Goal: Task Accomplishment & Management: Complete application form

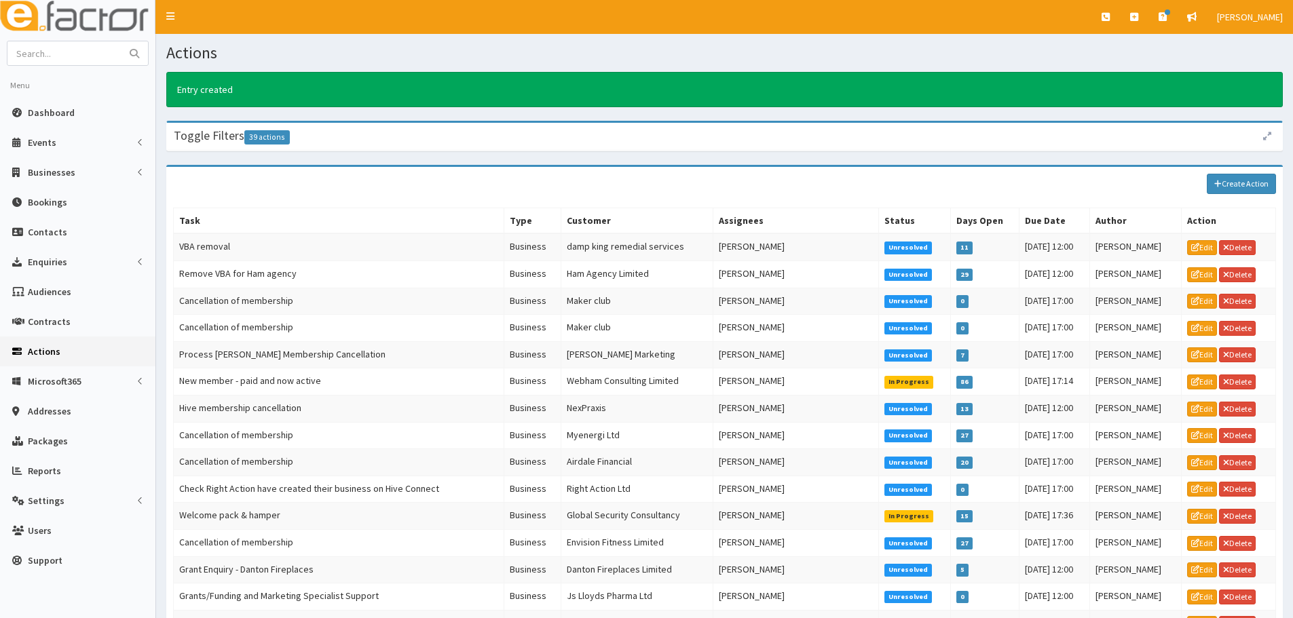
click at [52, 358] on link "Actions" at bounding box center [77, 352] width 155 height 30
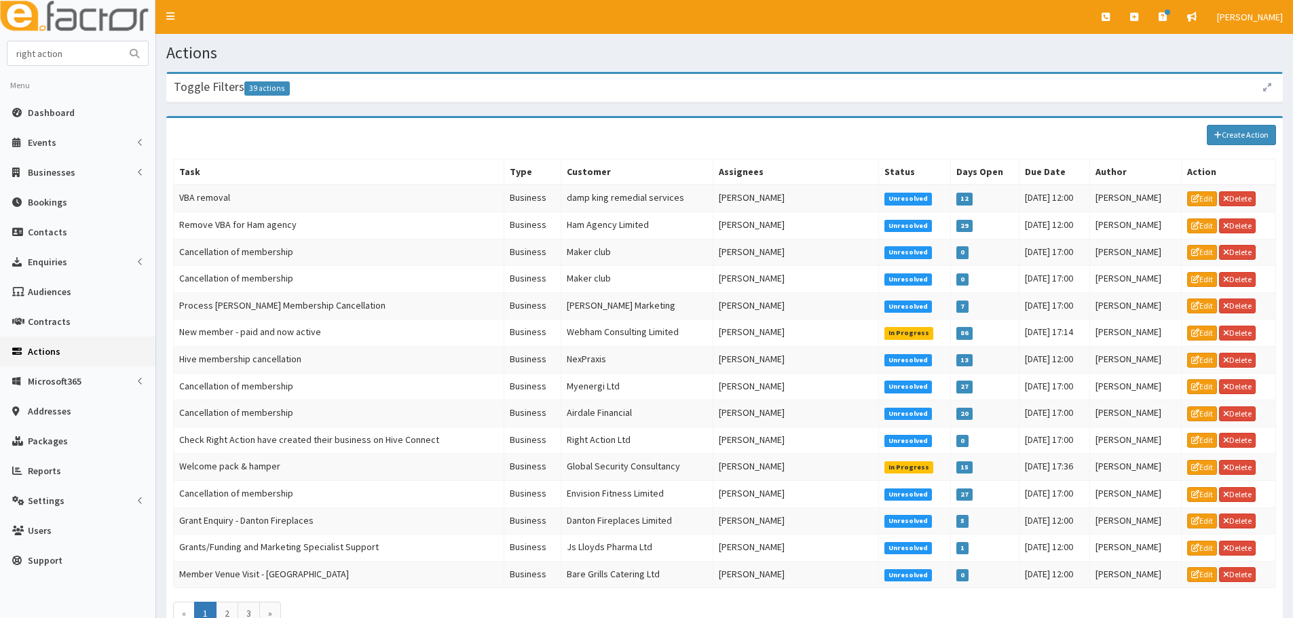
type input "right action"
click at [121, 41] on button "submit" at bounding box center [134, 53] width 27 height 24
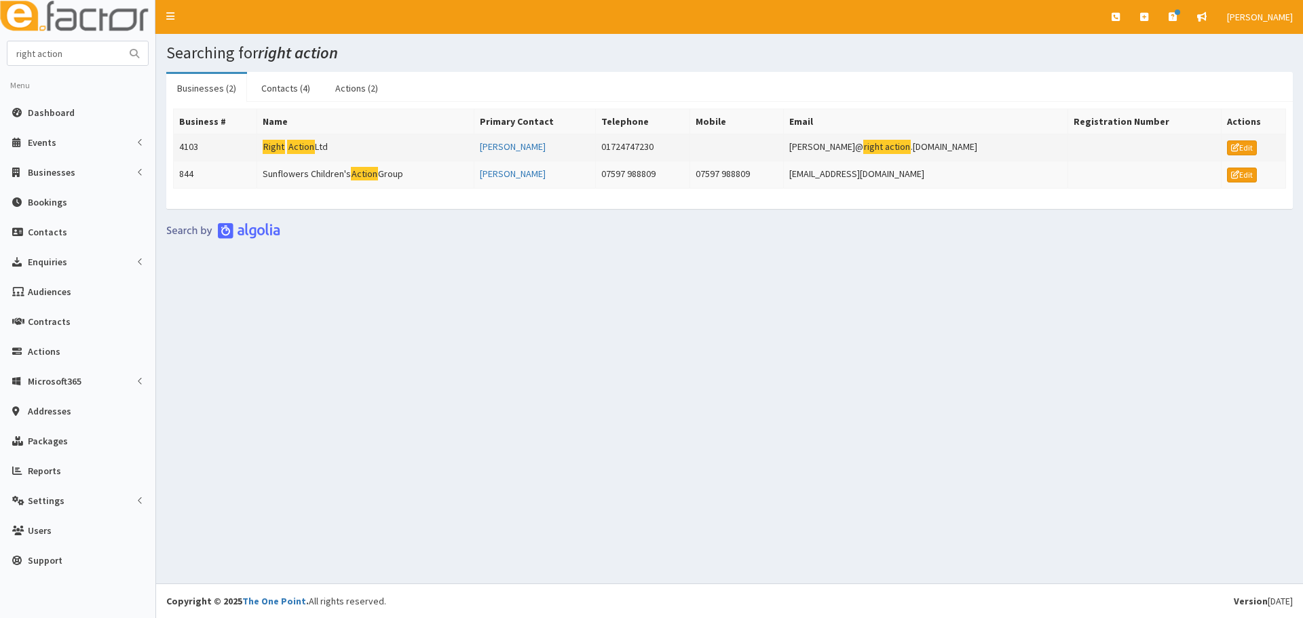
click at [337, 149] on td "Right Action Ltd" at bounding box center [365, 147] width 217 height 27
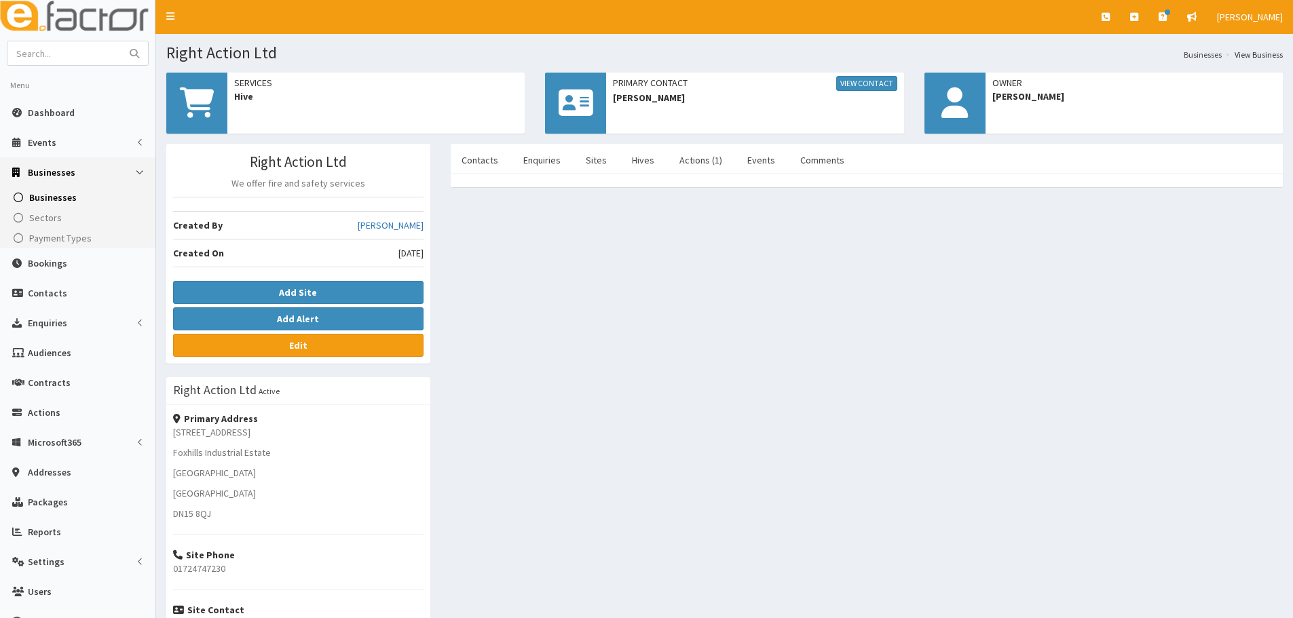
click at [789, 144] on li "Comments" at bounding box center [822, 159] width 66 height 31
click at [793, 151] on link "Comments" at bounding box center [822, 160] width 66 height 29
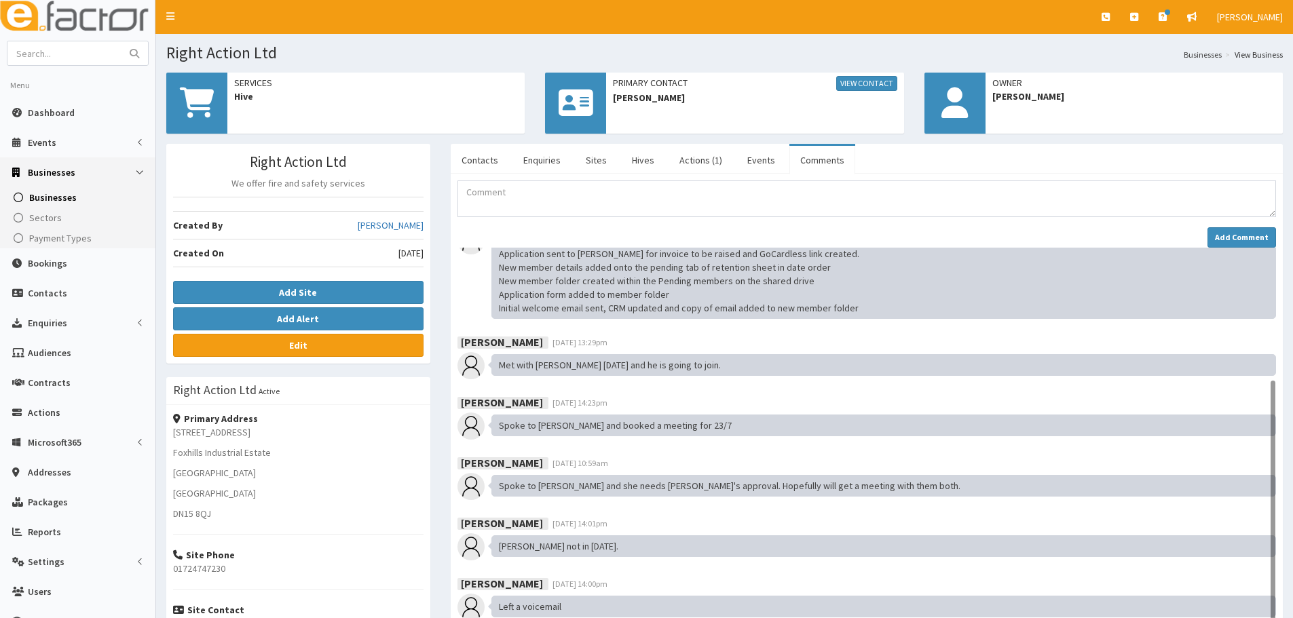
scroll to position [183, 0]
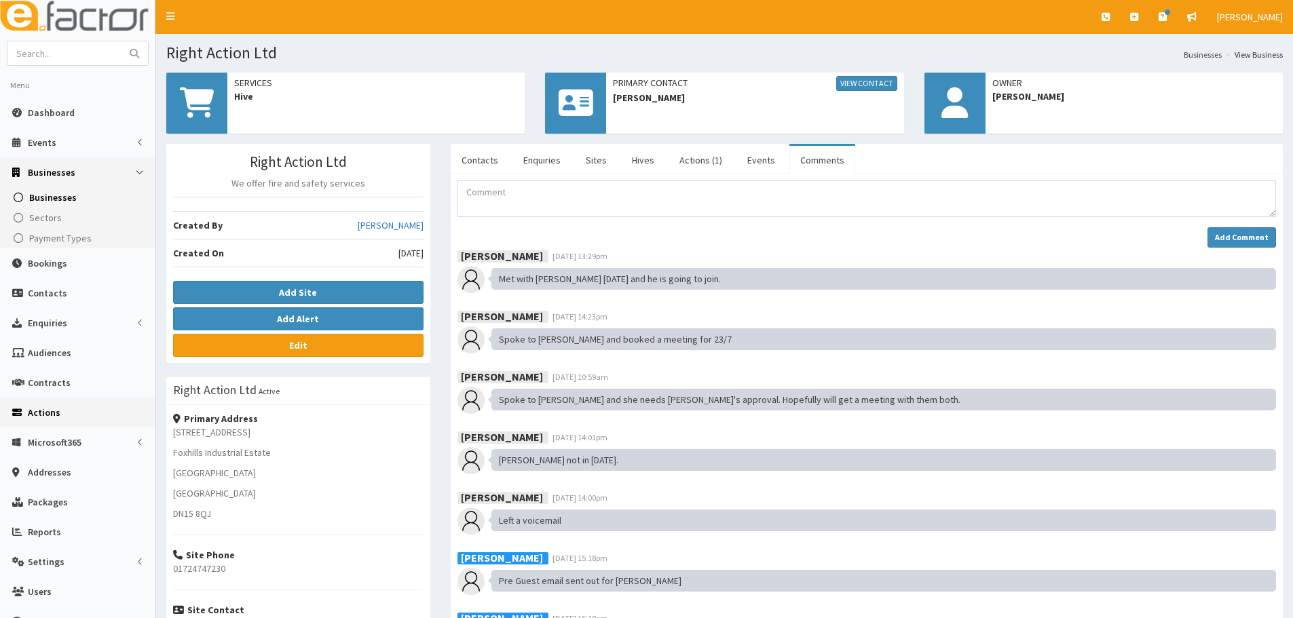
click at [60, 412] on link "Actions" at bounding box center [77, 413] width 155 height 30
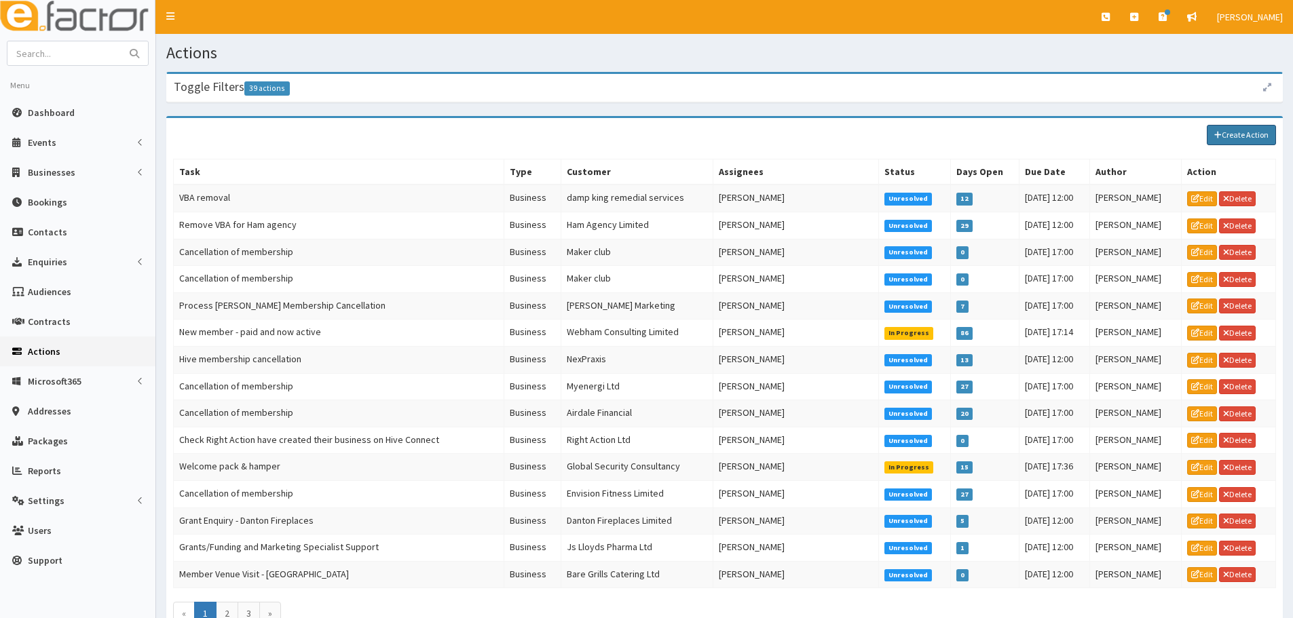
click at [1236, 133] on link "Create Action" at bounding box center [1241, 135] width 69 height 20
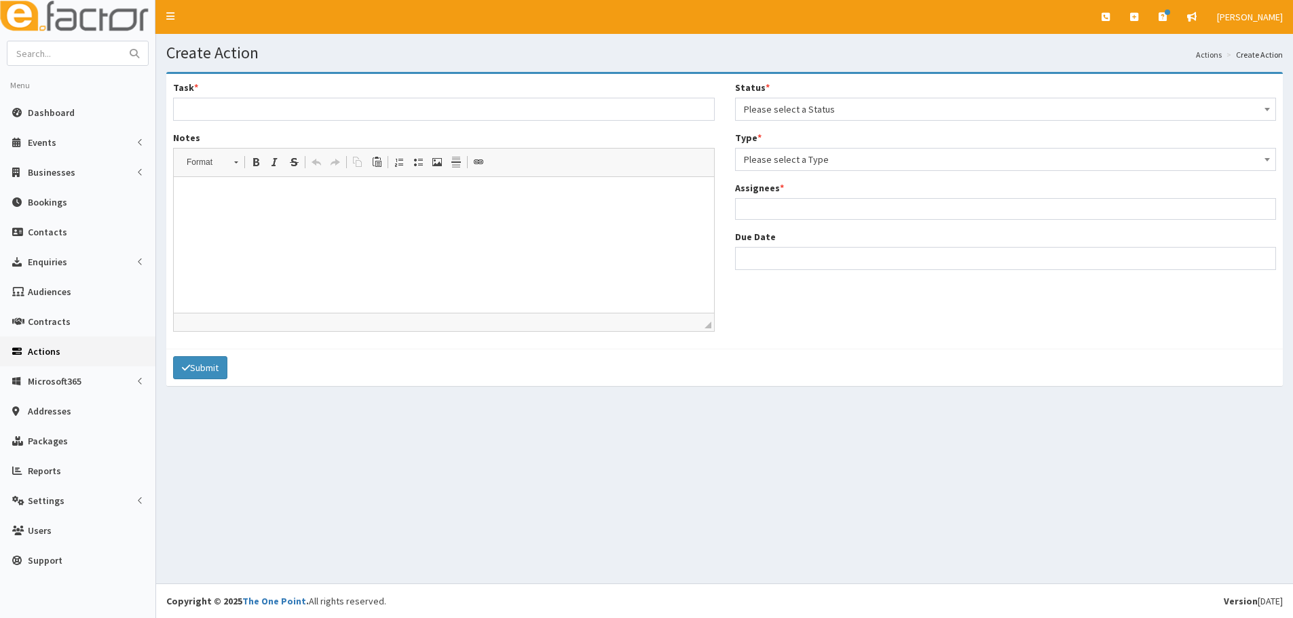
select select
drag, startPoint x: 303, startPoint y: 109, endPoint x: 284, endPoint y: 118, distance: 21.2
click at [303, 109] on input "Task *" at bounding box center [444, 109] width 542 height 23
type input "Welcome pack & hamper"
click at [838, 109] on span "Please select a Status" at bounding box center [1006, 109] width 524 height 19
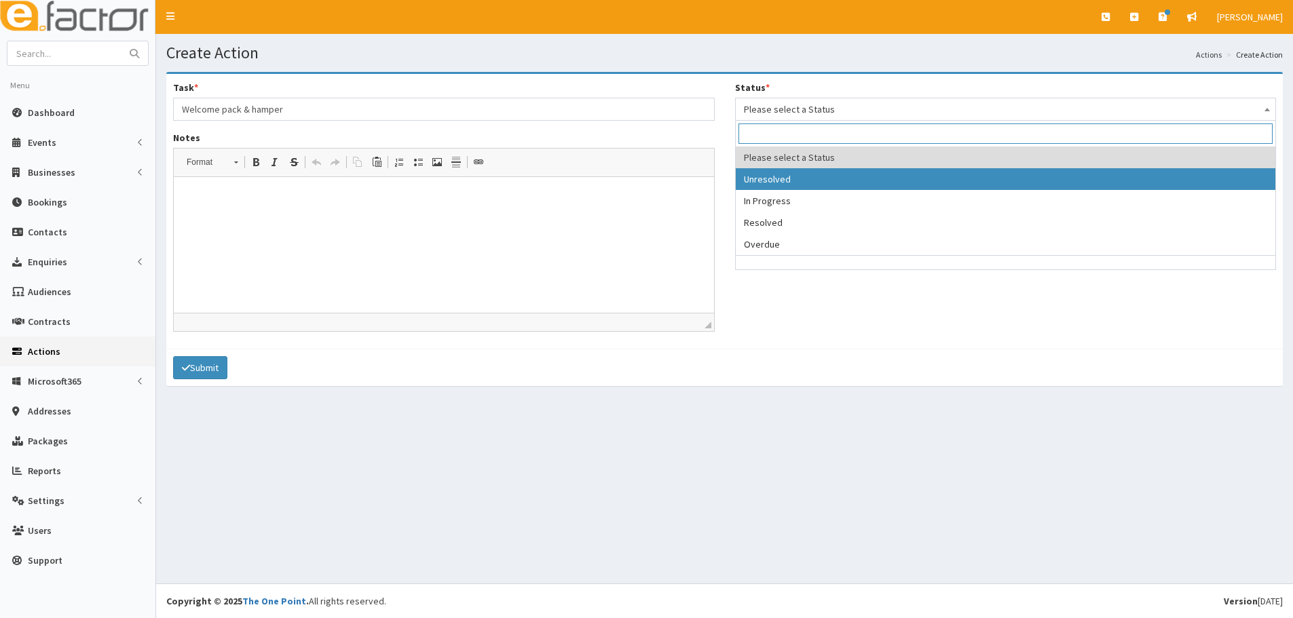
select select "1"
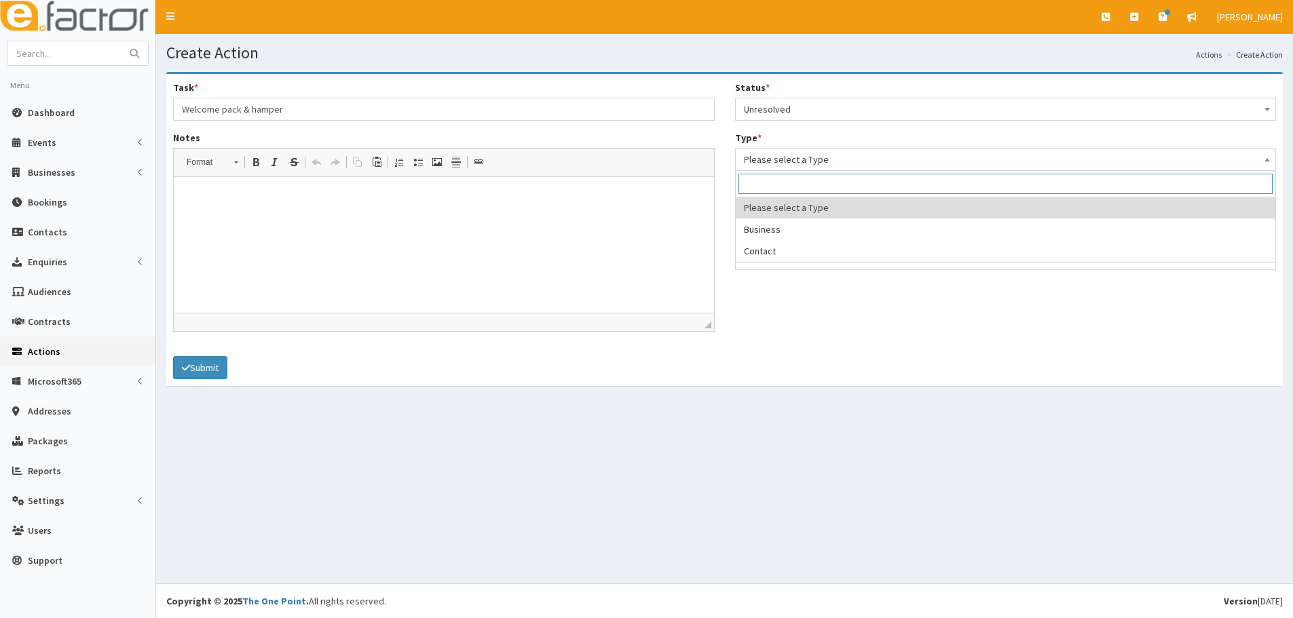
click at [786, 154] on span "Please select a Type" at bounding box center [1006, 159] width 524 height 19
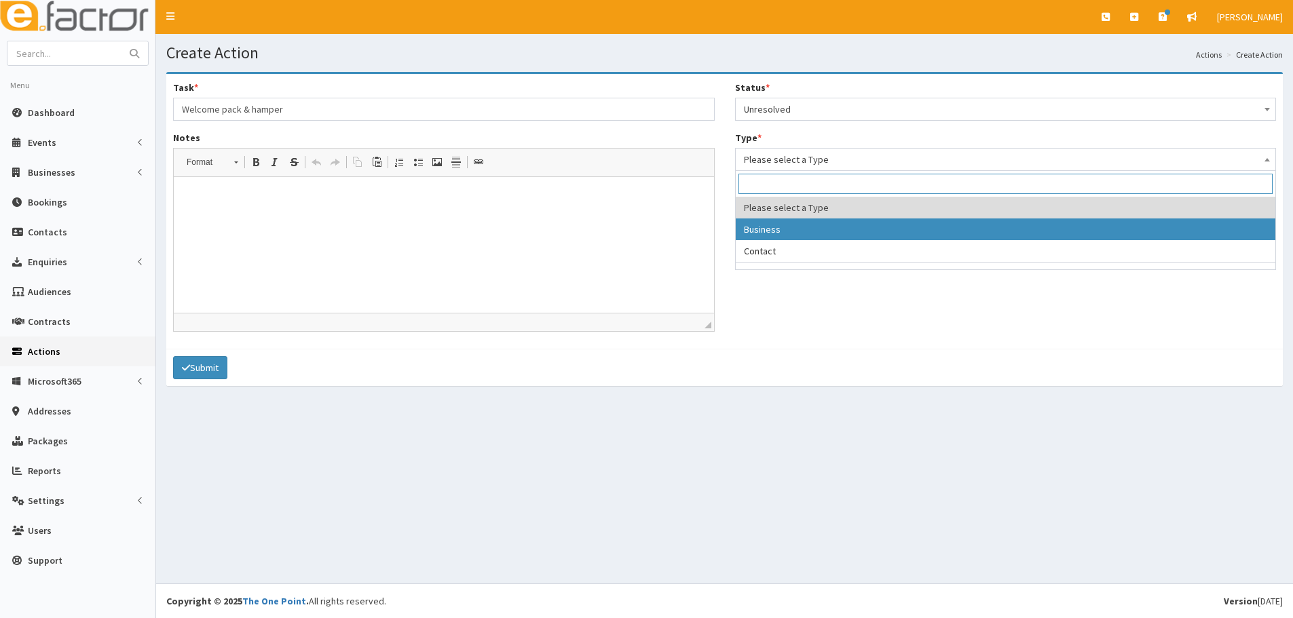
select select "business"
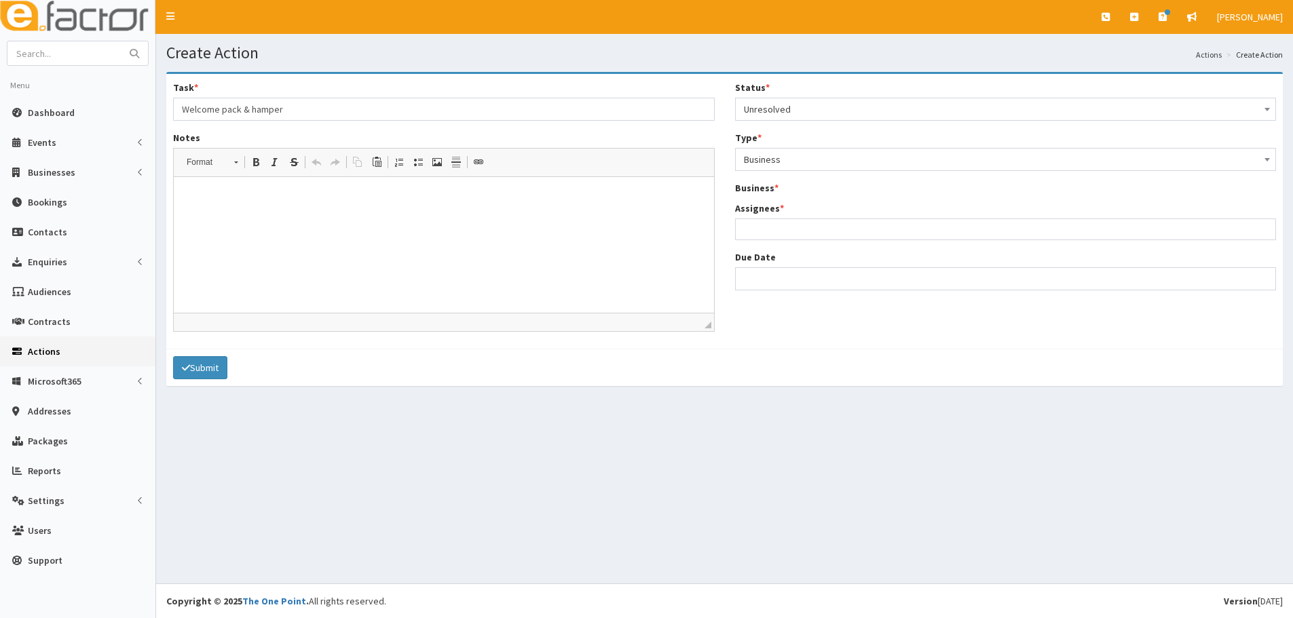
click at [791, 195] on div "Business * Please select a Business Please select an option" at bounding box center [1006, 189] width 542 height 16
click at [791, 202] on span "Please select an option" at bounding box center [1006, 209] width 524 height 19
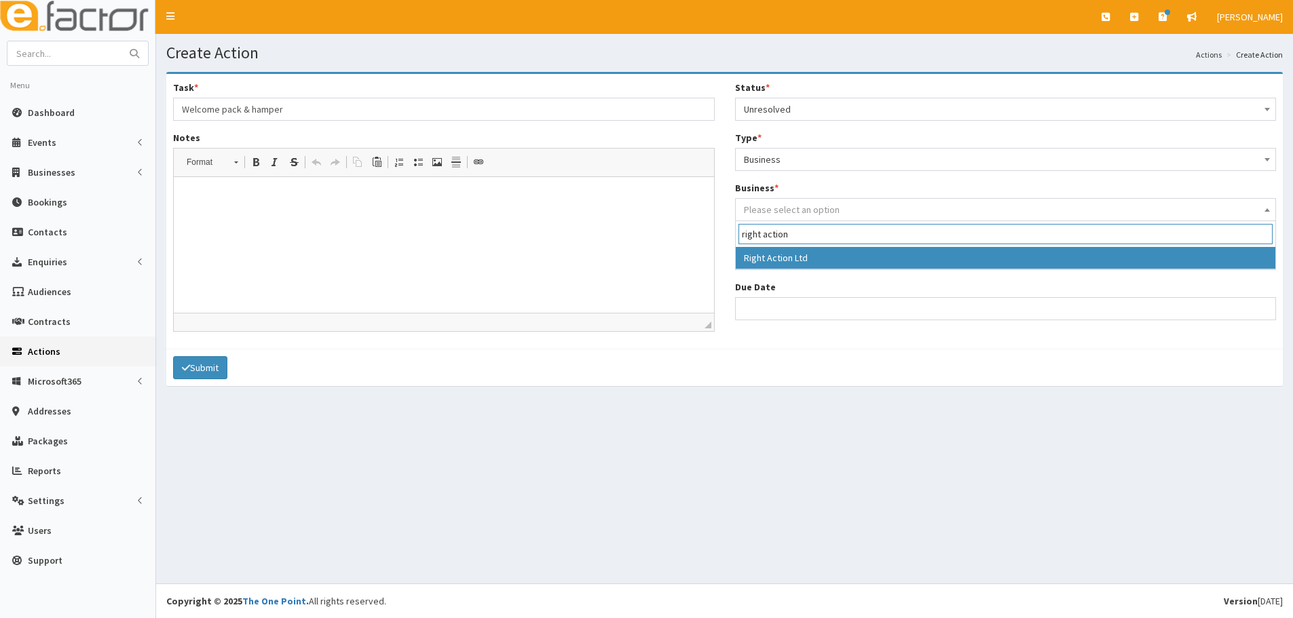
type input "right action"
select select "4103"
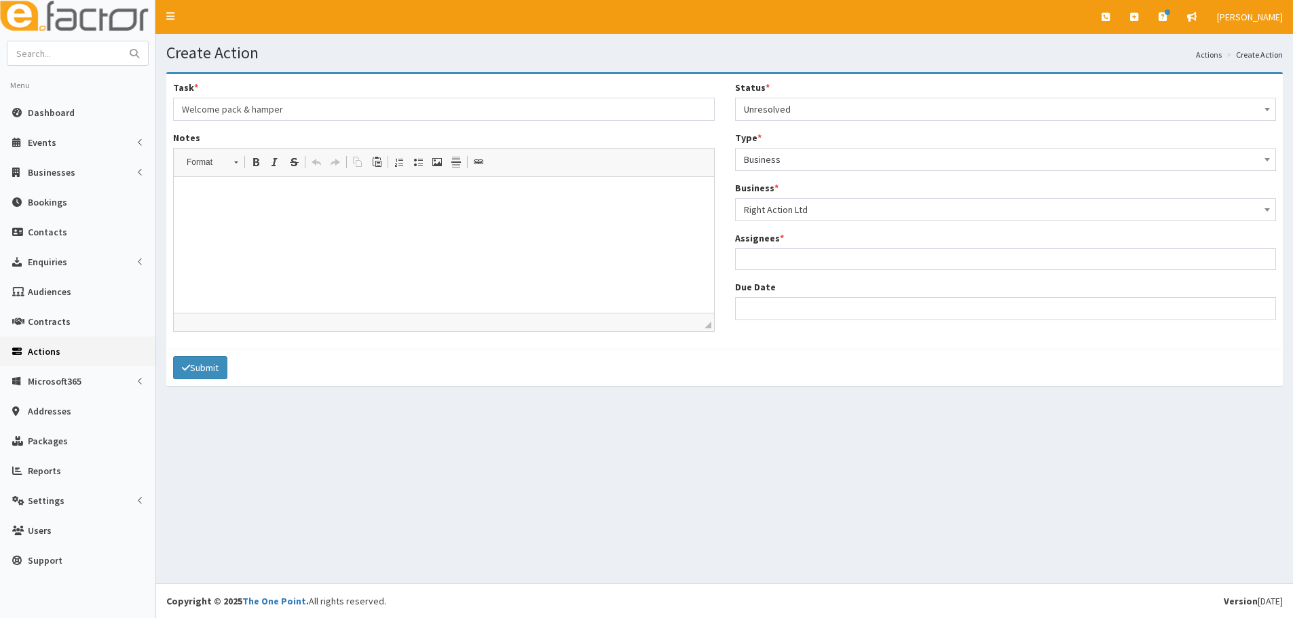
click at [799, 252] on ul at bounding box center [1006, 257] width 540 height 17
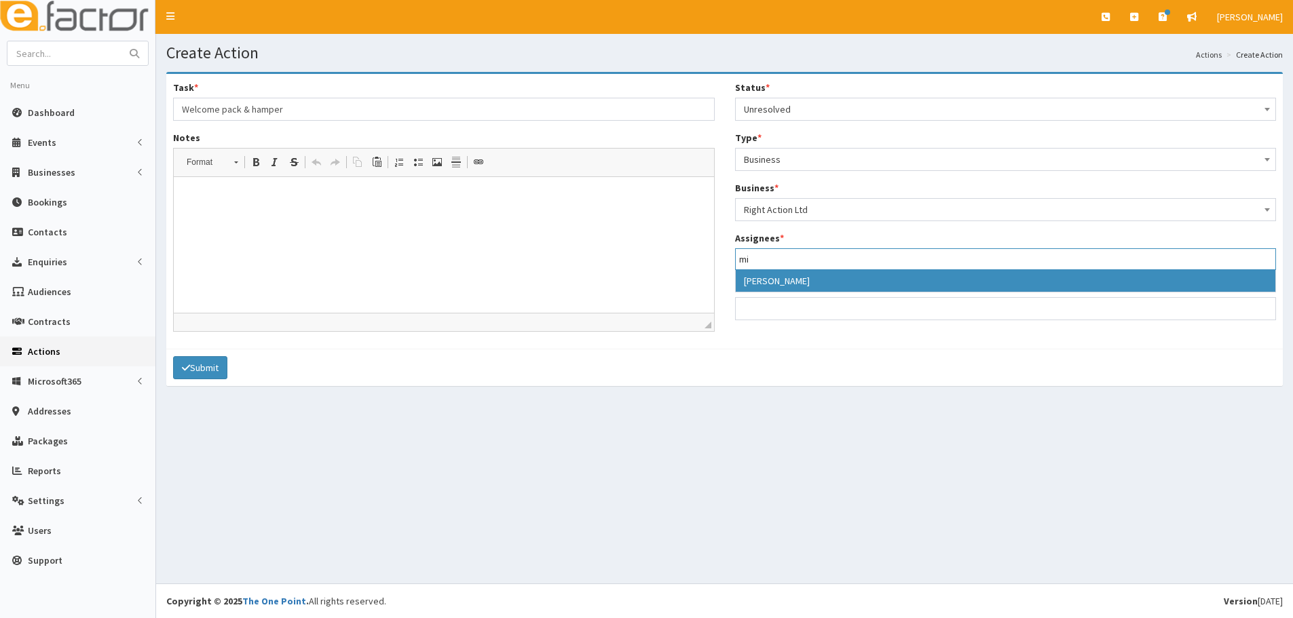
type input "mi"
select select "22"
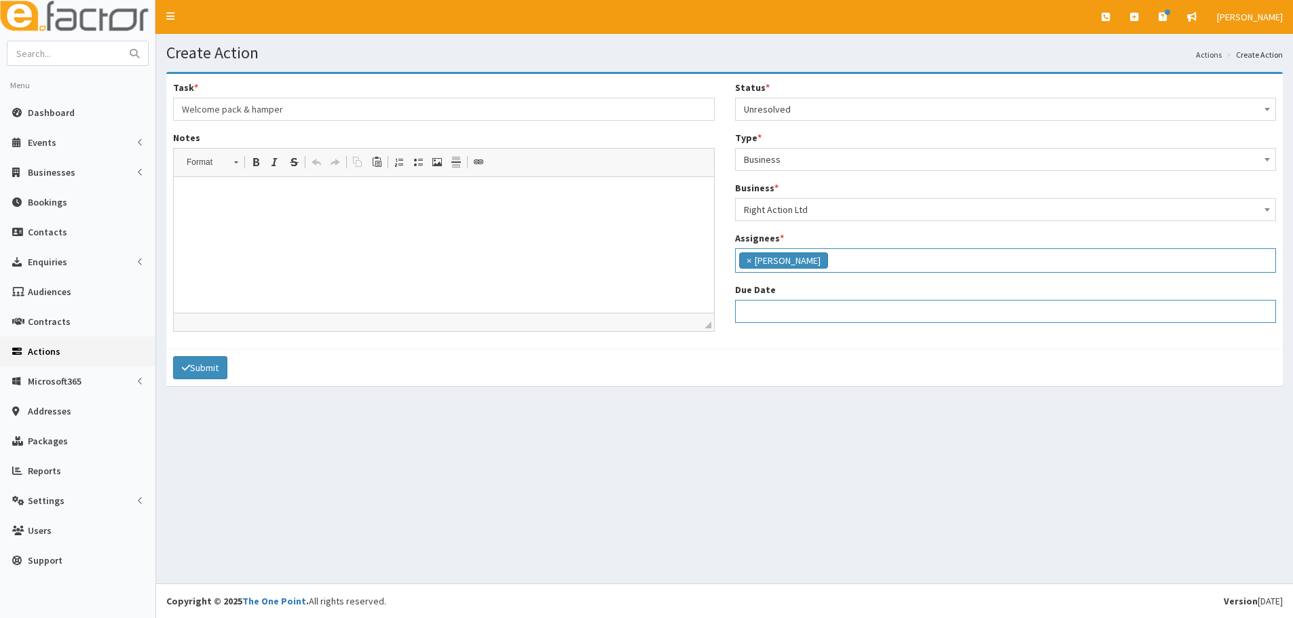
click at [766, 319] on input "Due Date" at bounding box center [1006, 311] width 542 height 23
select select "12"
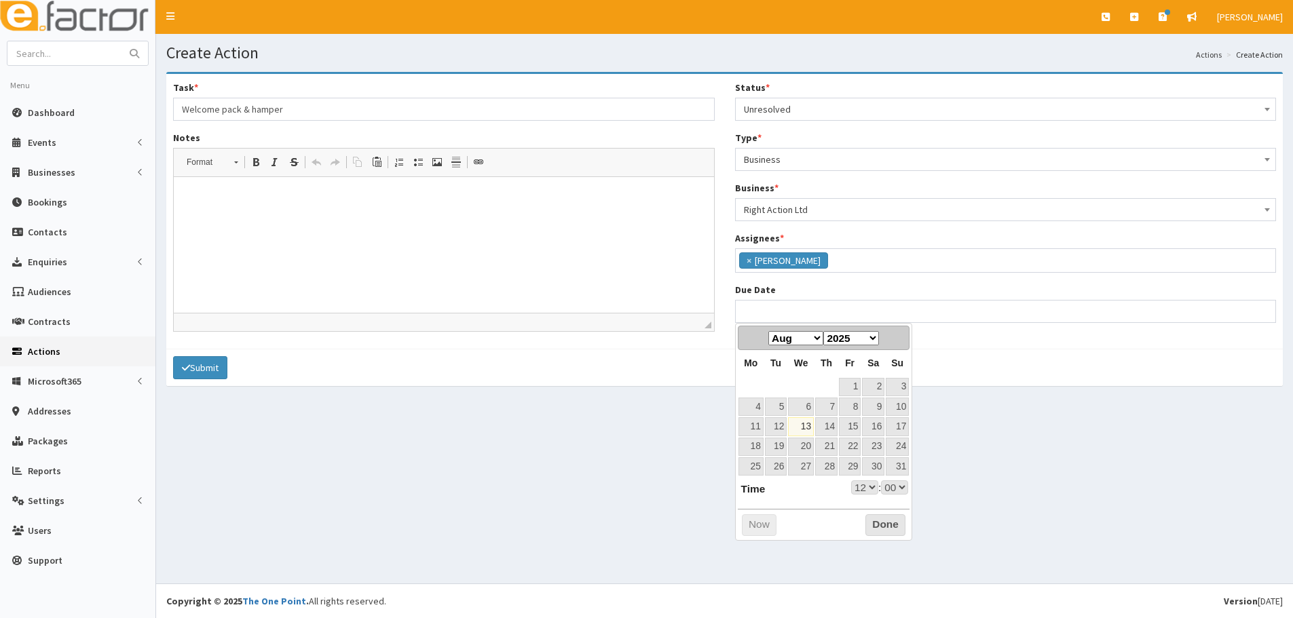
click at [770, 368] on span "Tu" at bounding box center [775, 363] width 11 height 11
click at [808, 469] on link "27" at bounding box center [801, 466] width 26 height 18
type input "27-08-2025 12:00"
select select "12"
click at [839, 482] on dl "Time 12:00 Hour 00 01 02 03 04 05 06 07 08 09 10 11 12 13 14 15 16 17 18 19 20 …" at bounding box center [823, 487] width 171 height 15
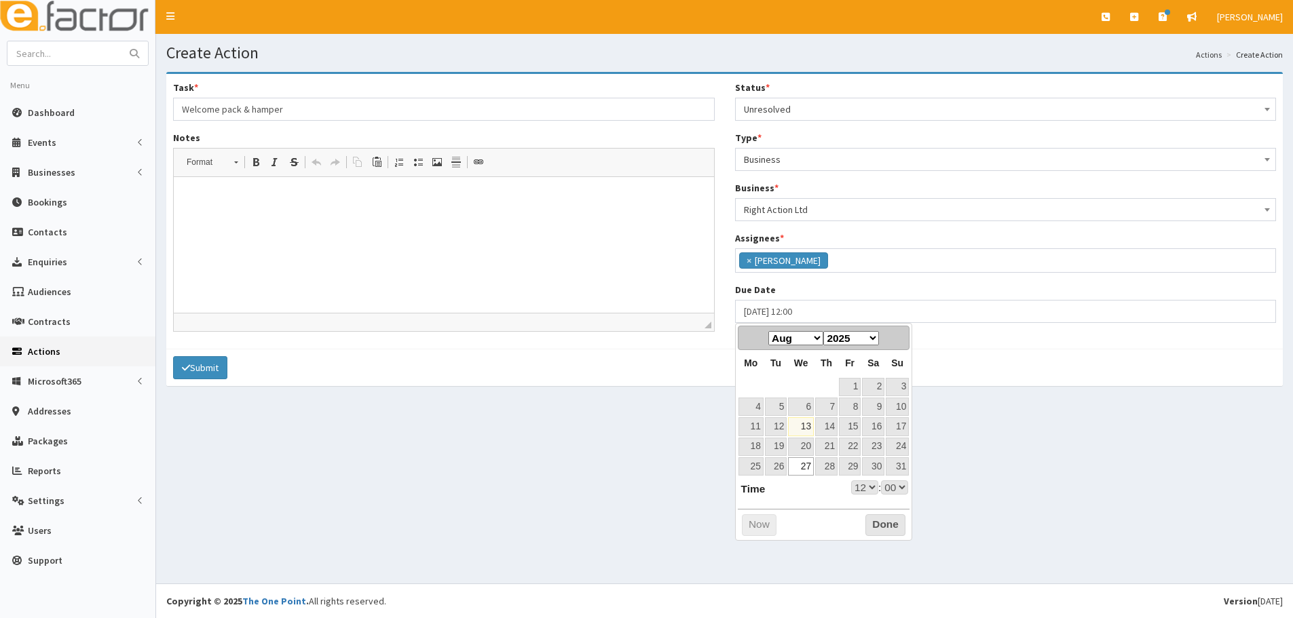
click at [855, 484] on select "00 01 02 03 04 05 06 07 08 09 10 11 12 13 14 15 16 17 18 19 20 21 22 23" at bounding box center [864, 487] width 27 height 14
type input "27-08-2025 17:00"
select select "17"
click at [890, 514] on button "Done" at bounding box center [885, 525] width 40 height 22
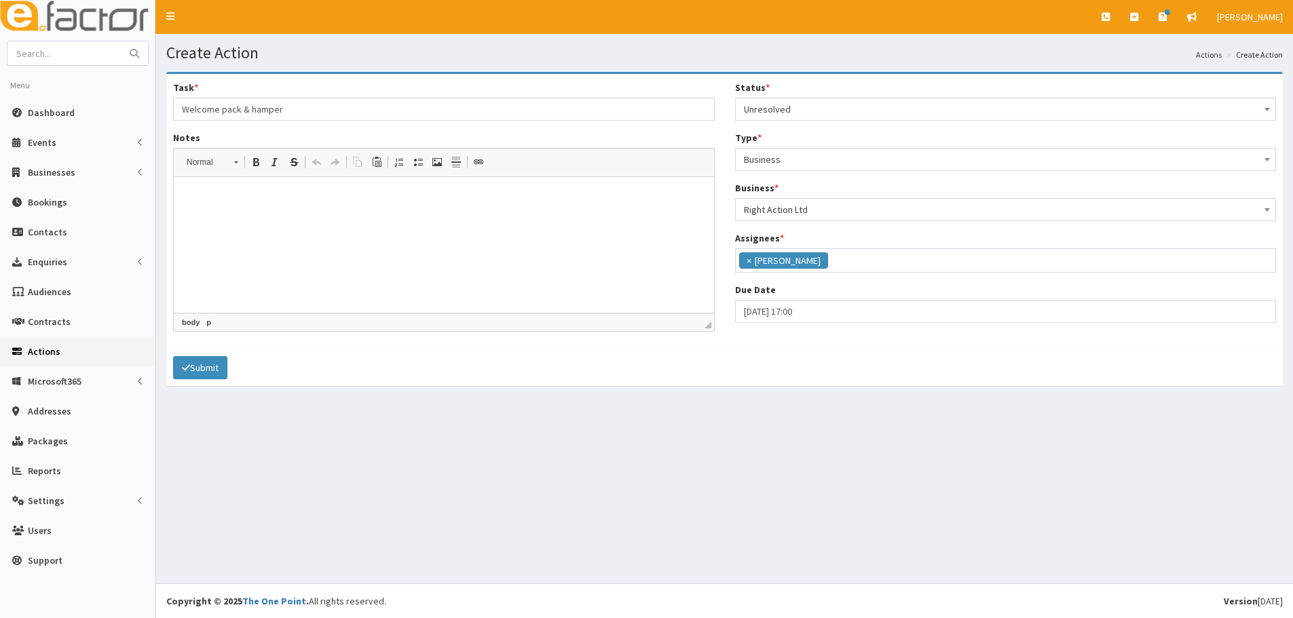
click at [305, 204] on p at bounding box center [443, 198] width 513 height 14
drag, startPoint x: 279, startPoint y: 197, endPoint x: 261, endPoint y: 193, distance: 18.0
click at [261, 193] on p "Please can you deluver welcome pack and hamper to david. :)" at bounding box center [443, 198] width 513 height 14
click at [387, 219] on html "Please can you deliver welcome pack and hamper to david. :)" at bounding box center [444, 197] width 540 height 41
click at [400, 197] on p "Please can you deliver welcome pack and hamper to david. :)" at bounding box center [443, 198] width 513 height 14
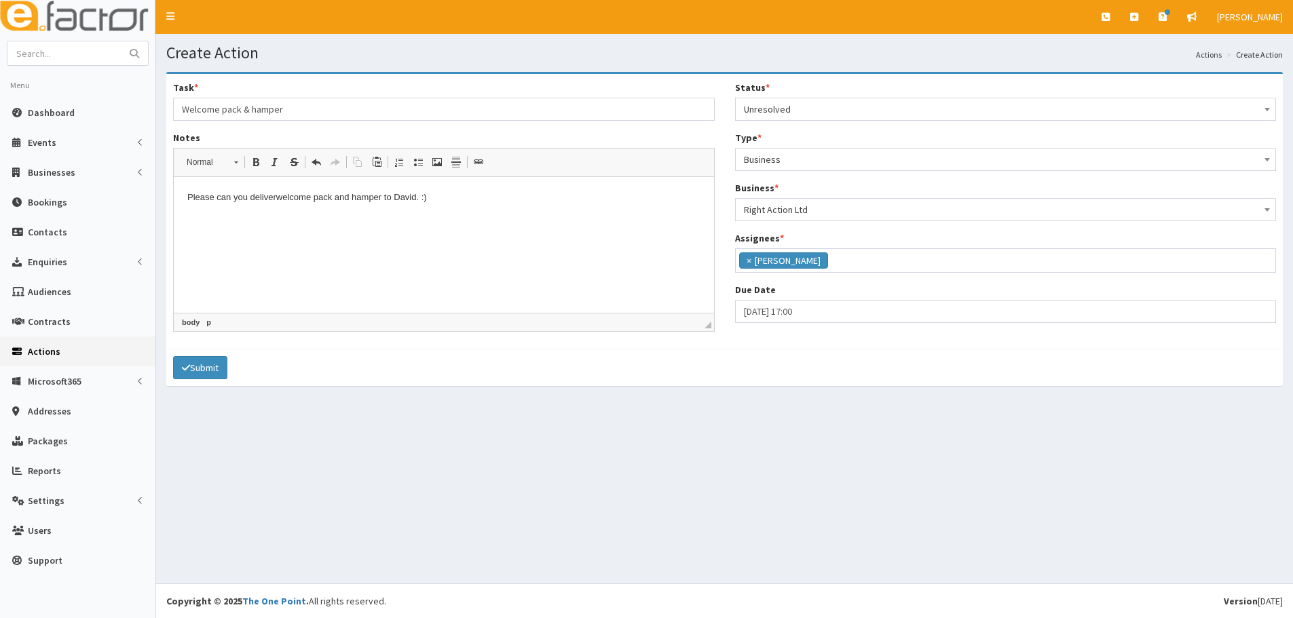
click at [436, 219] on html "Please can you deliver welcome pack and hamper to D avid. :)" at bounding box center [444, 197] width 540 height 41
click at [484, 209] on html "Please can you deliver welcome pack and hamper to D avid. :)" at bounding box center [444, 197] width 540 height 41
click at [299, 114] on input "Welcome pack & hamper" at bounding box center [444, 109] width 542 height 23
click at [329, 102] on input "Welcome pack & hamper" at bounding box center [444, 109] width 542 height 23
type input "Welcome pack & hamper - Right Action"
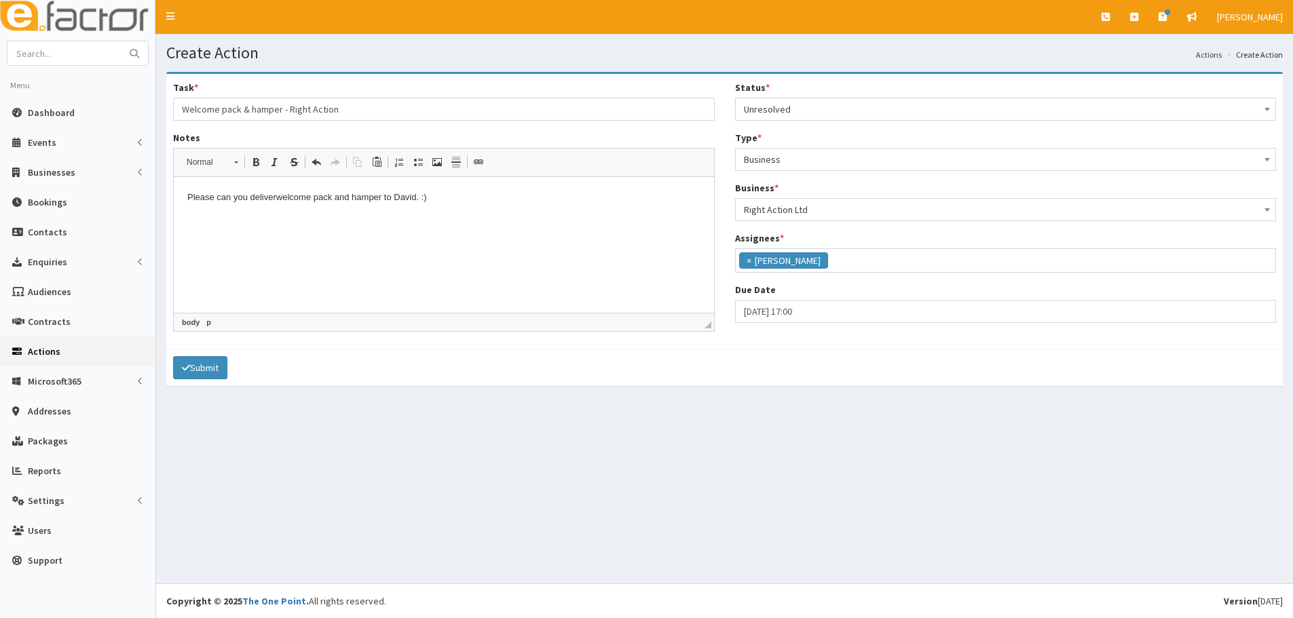
click at [282, 219] on html "Please can you deliver welcome pack and hamper to D avid. :)" at bounding box center [444, 197] width 540 height 41
click at [198, 377] on button "Submit" at bounding box center [200, 367] width 54 height 23
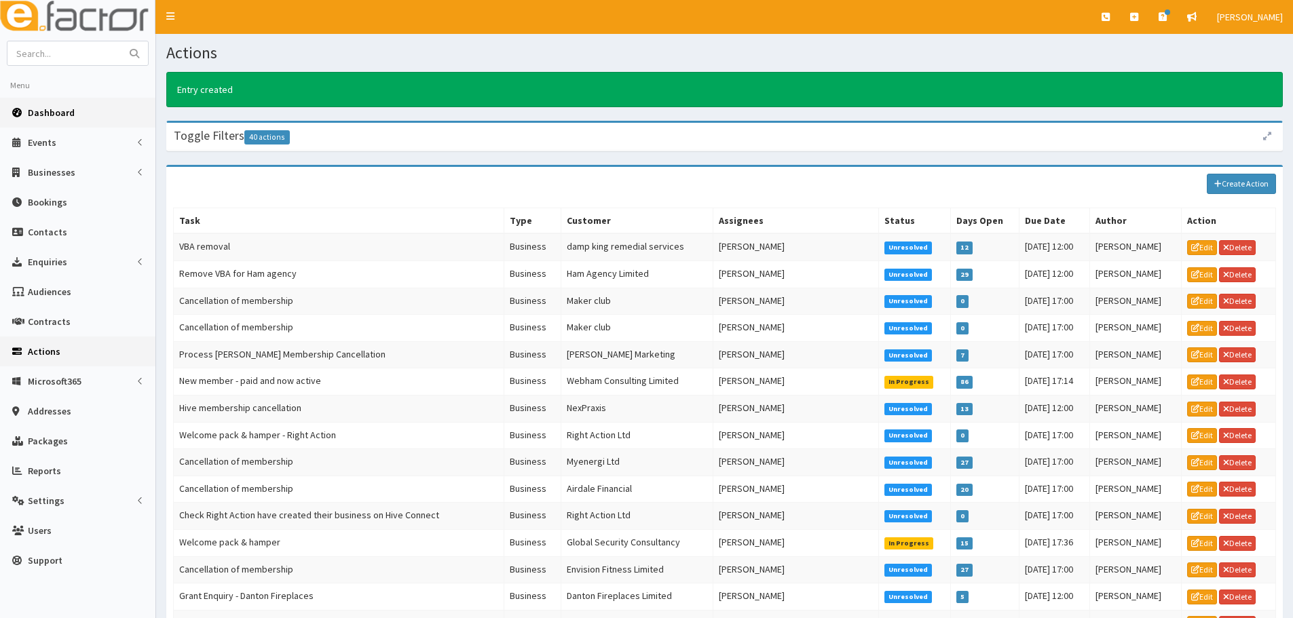
click at [41, 99] on link "Dashboard" at bounding box center [77, 113] width 155 height 30
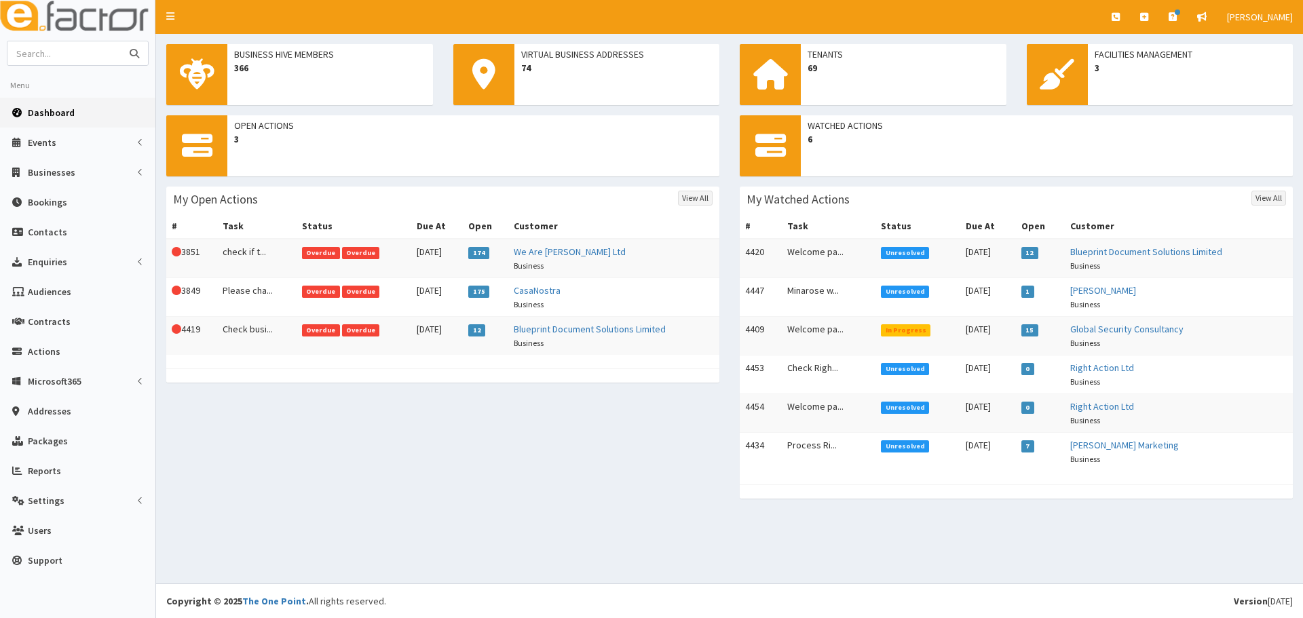
click at [74, 43] on input "text" at bounding box center [64, 53] width 114 height 24
type input "Right Action"
click at [121, 41] on button "submit" at bounding box center [134, 53] width 27 height 24
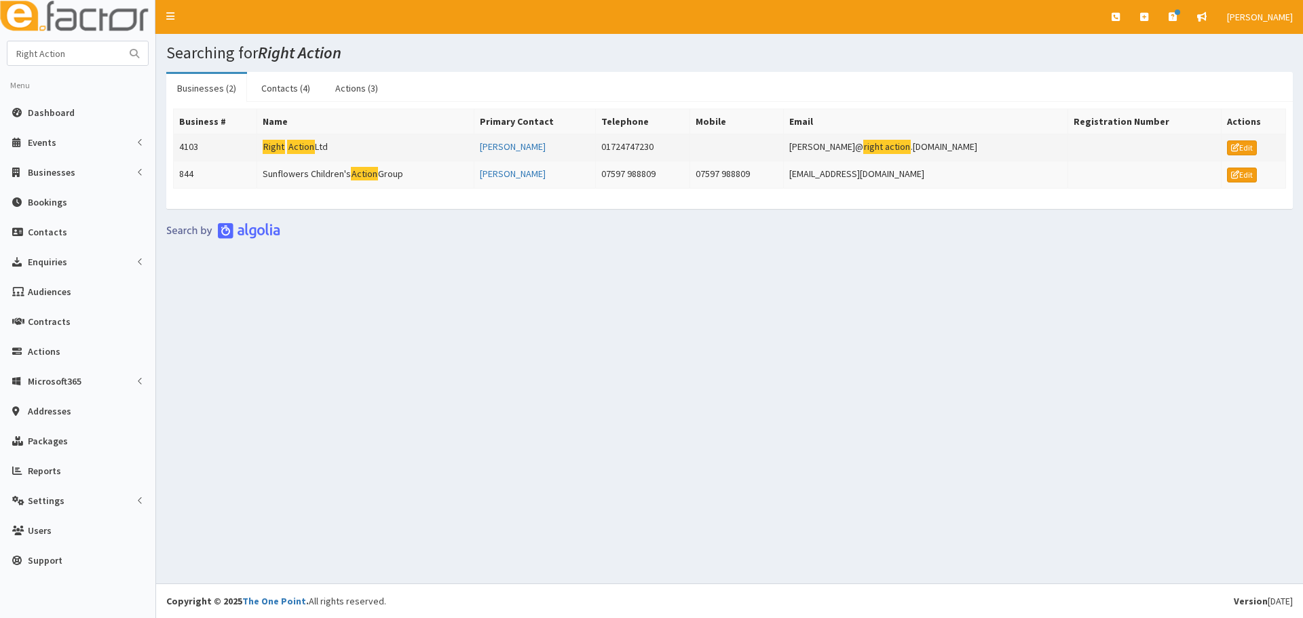
click at [348, 144] on td "Right Action Ltd" at bounding box center [365, 147] width 217 height 27
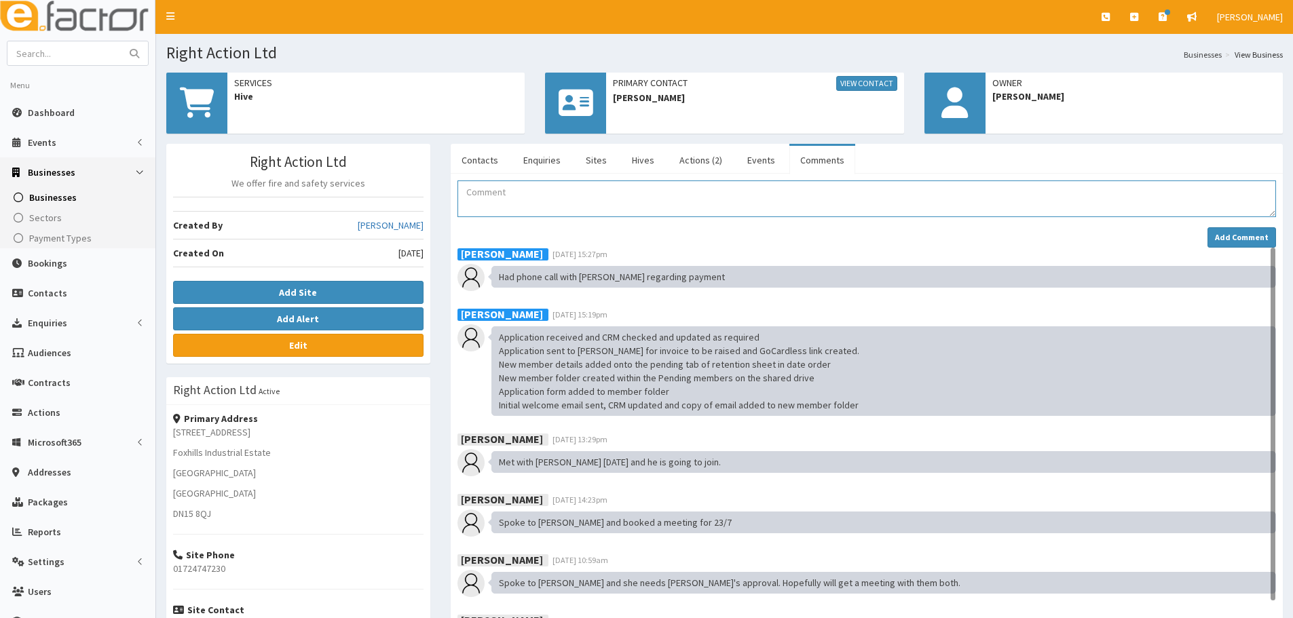
drag, startPoint x: 536, startPoint y: 209, endPoint x: 358, endPoint y: 194, distance: 178.4
click at [537, 210] on textarea "Comment" at bounding box center [866, 199] width 818 height 37
click at [511, 206] on textarea "Comment" at bounding box center [866, 199] width 818 height 37
click at [562, 197] on textarea "Comment" at bounding box center [866, 199] width 818 height 37
paste textarea "Member details moved to active members on the retention sheet Associates added …"
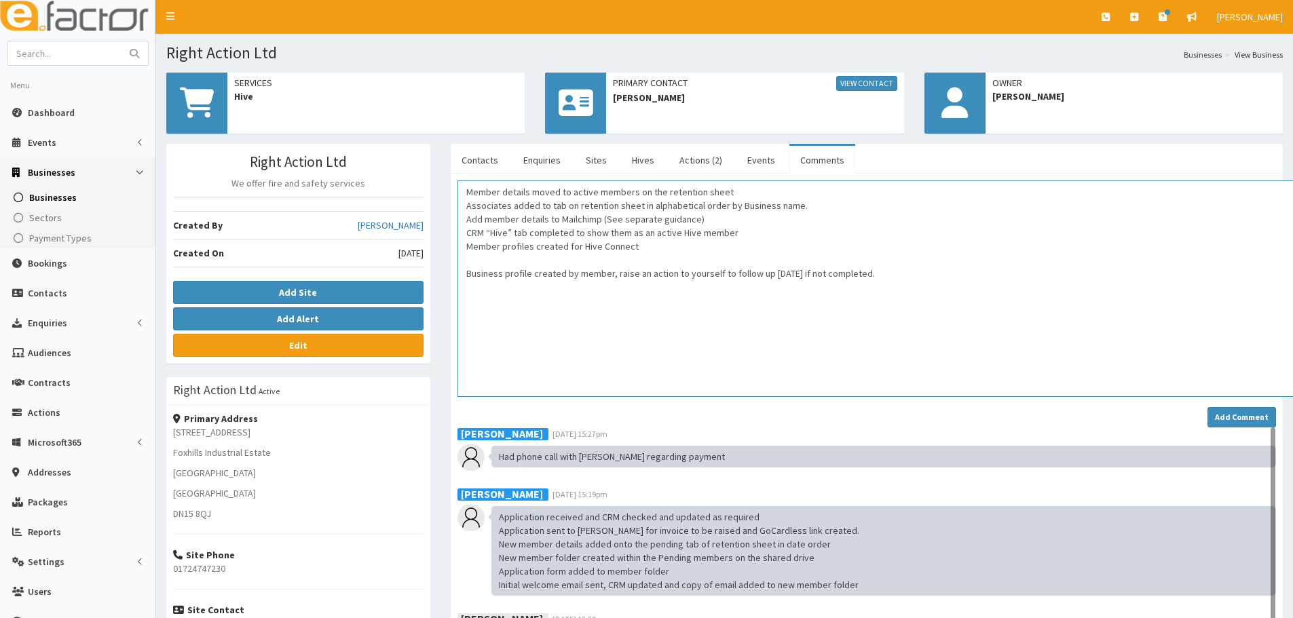
drag, startPoint x: 1273, startPoint y: 210, endPoint x: 1297, endPoint y: 390, distance: 181.4
click at [1292, 390] on html "E Toggle navigation Quick Create Create Business Create Booking" at bounding box center [646, 489] width 1293 height 978
click at [466, 189] on textarea "Member details moved to active members on the retention sheet Associates added …" at bounding box center [878, 289] width 843 height 216
click at [466, 206] on textarea "-Member details moved to active members on the retention sheet Associates added…" at bounding box center [878, 289] width 843 height 216
click at [465, 220] on textarea "-Member details moved to active members on the retention sheet -Associates adde…" at bounding box center [878, 289] width 843 height 216
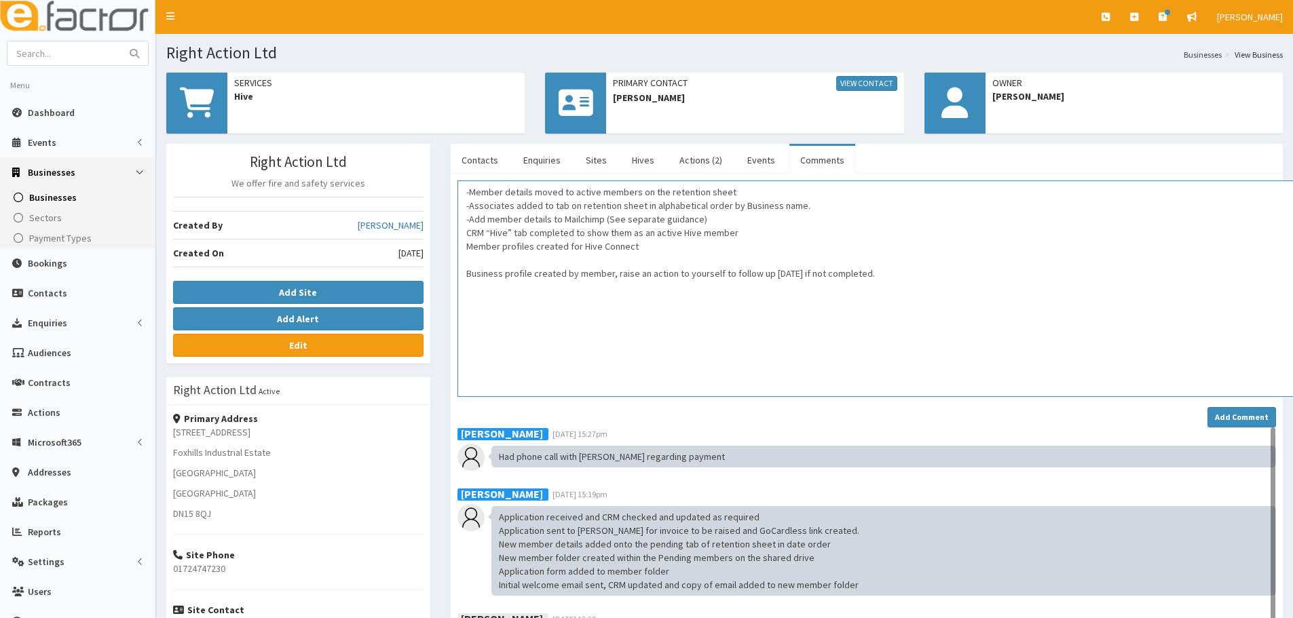
click at [465, 234] on textarea "-Member details moved to active members on the retention sheet -Associates adde…" at bounding box center [878, 289] width 843 height 216
click at [466, 251] on textarea "-Member details moved to active members on the retention sheet -Associates adde…" at bounding box center [878, 289] width 843 height 216
click at [466, 269] on textarea "-Member details moved to active members on the retention sheet -Associates adde…" at bounding box center [878, 289] width 843 height 216
click at [494, 258] on textarea "-Member details moved to active members on the retention sheet -Associates adde…" at bounding box center [878, 289] width 843 height 216
click at [671, 292] on textarea "-Member details moved to active members on the retention sheet -Associates adde…" at bounding box center [878, 289] width 843 height 216
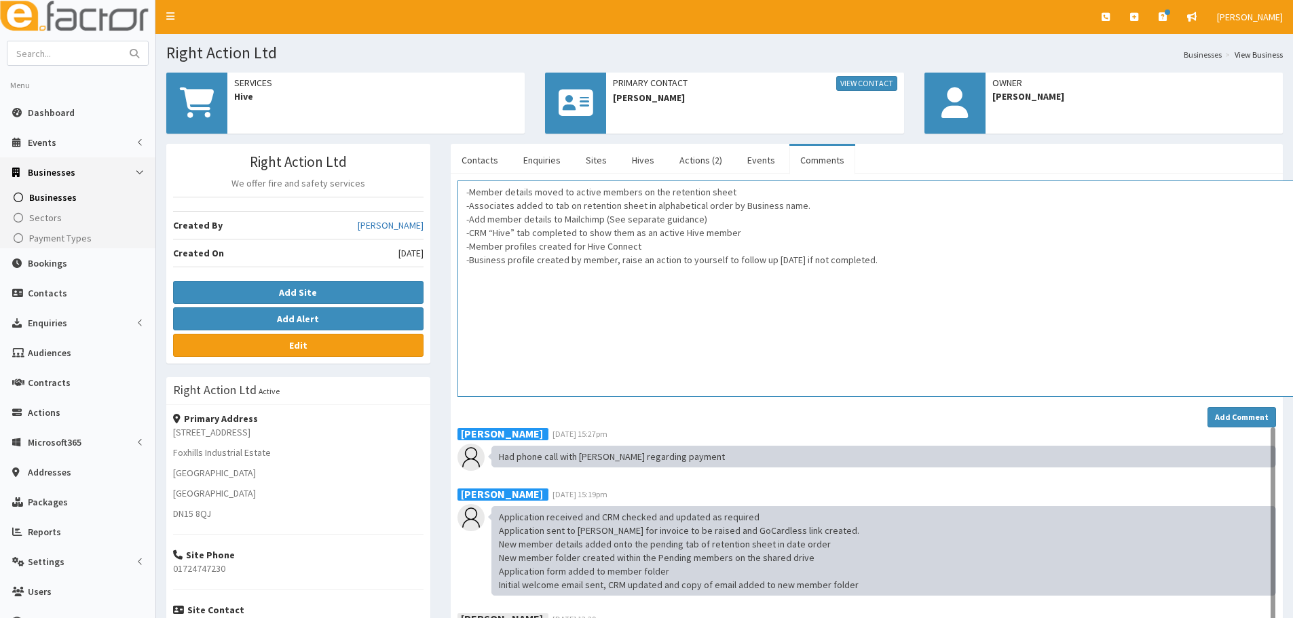
drag, startPoint x: 888, startPoint y: 261, endPoint x: 470, endPoint y: 263, distance: 417.3
click at [470, 263] on textarea "-Member details moved to active members on the retention sheet -Associates adde…" at bounding box center [878, 289] width 843 height 216
click at [791, 271] on textarea "-Member details moved to active members on the retention sheet -Associates adde…" at bounding box center [878, 289] width 843 height 216
paste textarea "Email 2 sent with logins and next event plus MD welcome letter and Hive Connect…"
drag, startPoint x: 765, startPoint y: 309, endPoint x: 689, endPoint y: 310, distance: 76.0
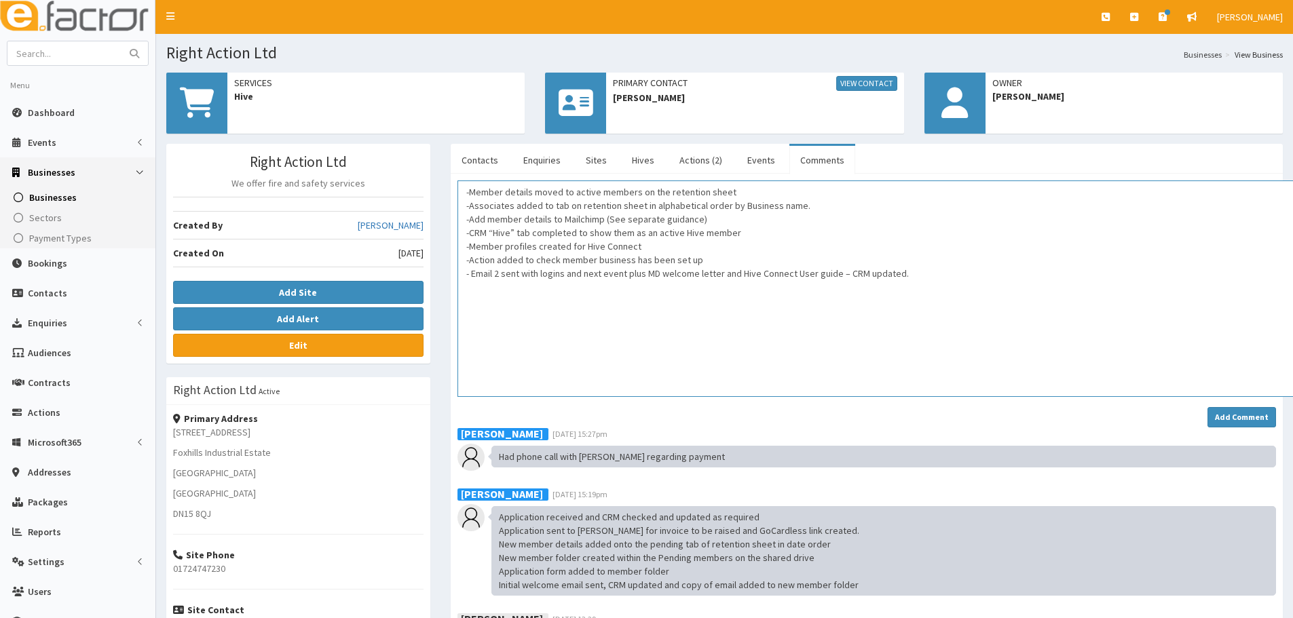
click at [750, 312] on textarea "-Member details moved to active members on the retention sheet -Associates adde…" at bounding box center [878, 289] width 843 height 216
paste textarea "Reminder diarised for check in [DATE]’ time. – Diary entry completed and date o…"
click at [463, 302] on textarea "-Member details moved to active members on the retention sheet -Associates adde…" at bounding box center [878, 289] width 843 height 216
click at [546, 290] on textarea "-Member details moved to active members on the retention sheet -Associates adde…" at bounding box center [878, 289] width 843 height 216
click at [661, 288] on textarea "-Member details moved to active members on the retention sheet -Associates adde…" at bounding box center [878, 289] width 843 height 216
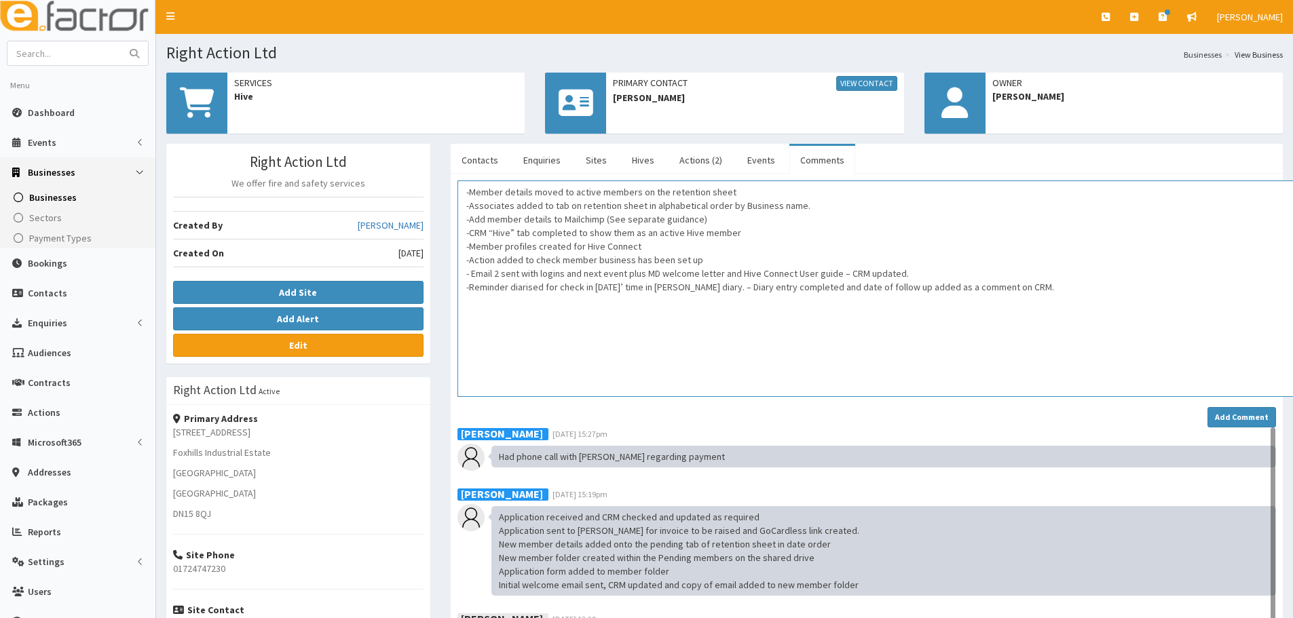
drag, startPoint x: 704, startPoint y: 281, endPoint x: 683, endPoint y: 290, distance: 22.8
click at [811, 318] on textarea "-Member details moved to active members on the retention sheet -Associates adde…" at bounding box center [878, 289] width 843 height 216
click at [1016, 307] on textarea "-Member details moved to active members on the retention sheet -Associates adde…" at bounding box center [878, 289] width 843 height 216
drag, startPoint x: 1043, startPoint y: 286, endPoint x: 731, endPoint y: 299, distance: 312.4
click at [731, 299] on textarea "-Member details moved to active members on the retention sheet -Associates adde…" at bounding box center [878, 289] width 843 height 216
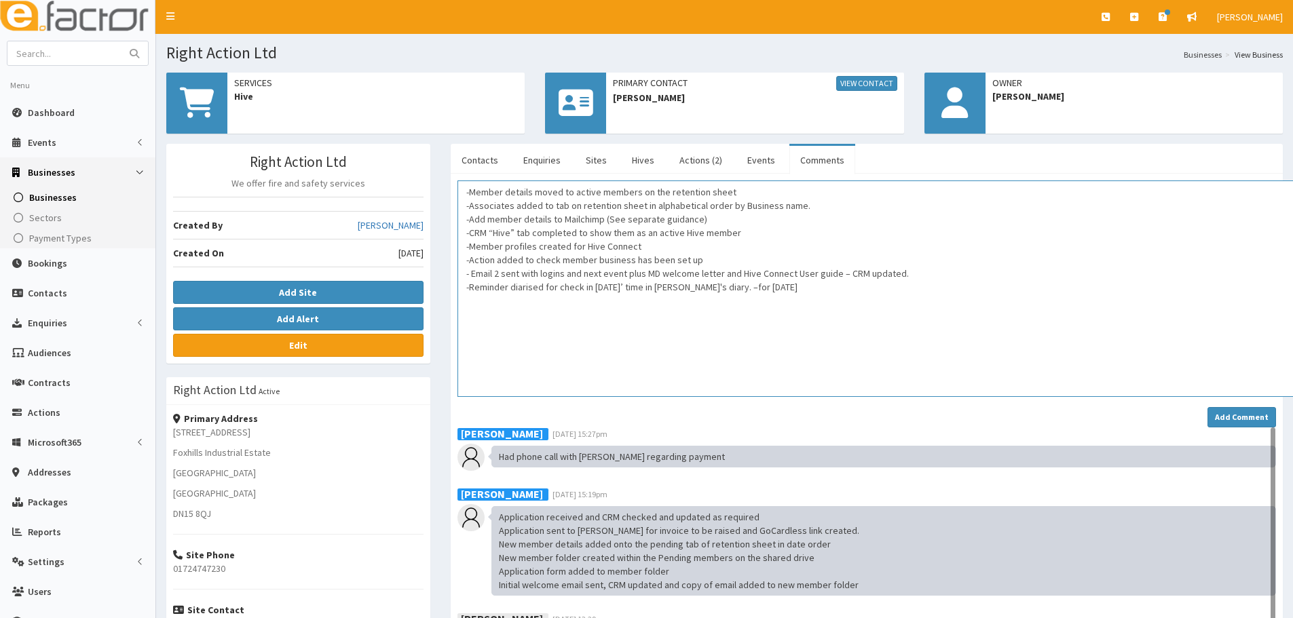
drag, startPoint x: 940, startPoint y: 330, endPoint x: 953, endPoint y: 352, distance: 25.6
click at [940, 330] on textarea "-Member details moved to active members on the retention sheet -Associates adde…" at bounding box center [878, 289] width 843 height 216
click at [576, 320] on textarea "-Member details moved to active members on the retention sheet -Associates adde…" at bounding box center [878, 289] width 843 height 216
click at [881, 282] on textarea "-Member details moved to active members on the retention sheet -Associates adde…" at bounding box center [878, 289] width 843 height 216
paste textarea "Create action to Ambassador/Business Advisor for meeting to deliver Hamper and …"
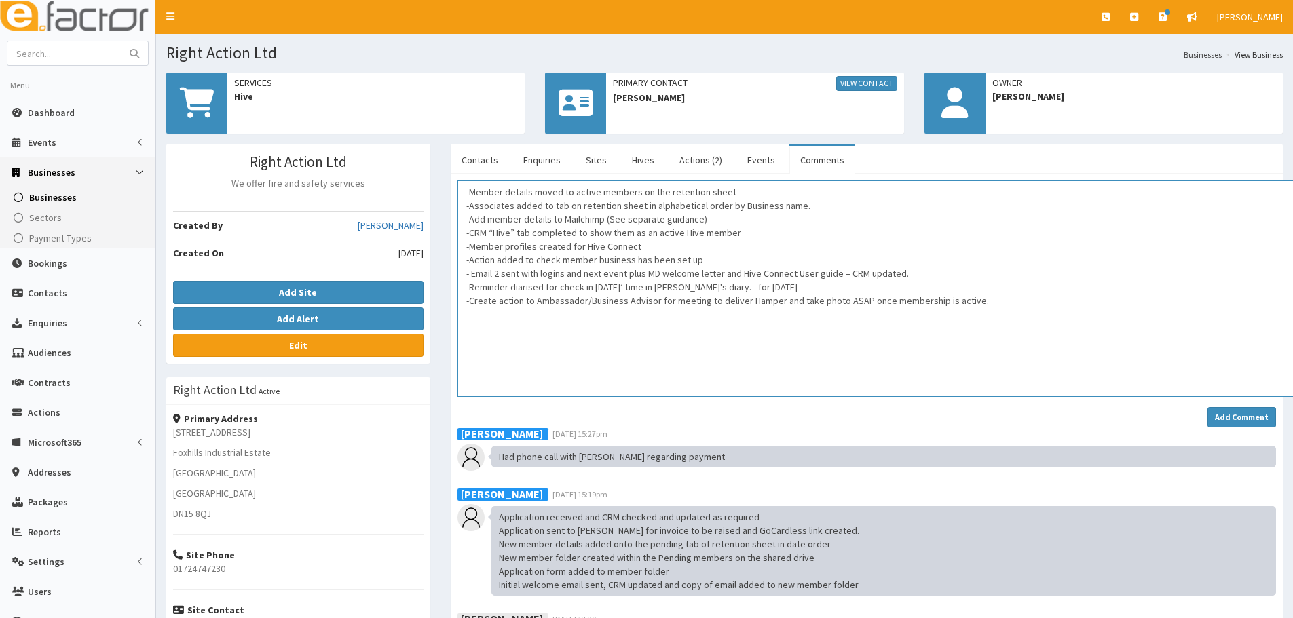
click at [626, 328] on textarea "-Member details moved to active members on the retention sheet -Associates adde…" at bounding box center [878, 289] width 843 height 216
drag, startPoint x: 653, startPoint y: 301, endPoint x: 533, endPoint y: 309, distance: 120.4
click at [533, 309] on textarea "-Member details moved to active members on the retention sheet -Associates adde…" at bounding box center [878, 289] width 843 height 216
click at [496, 299] on textarea "-Member details moved to active members on the retention sheet -Associates adde…" at bounding box center [878, 289] width 843 height 216
click at [940, 293] on textarea "-Member details moved to active members on the retention sheet -Associates adde…" at bounding box center [878, 289] width 843 height 216
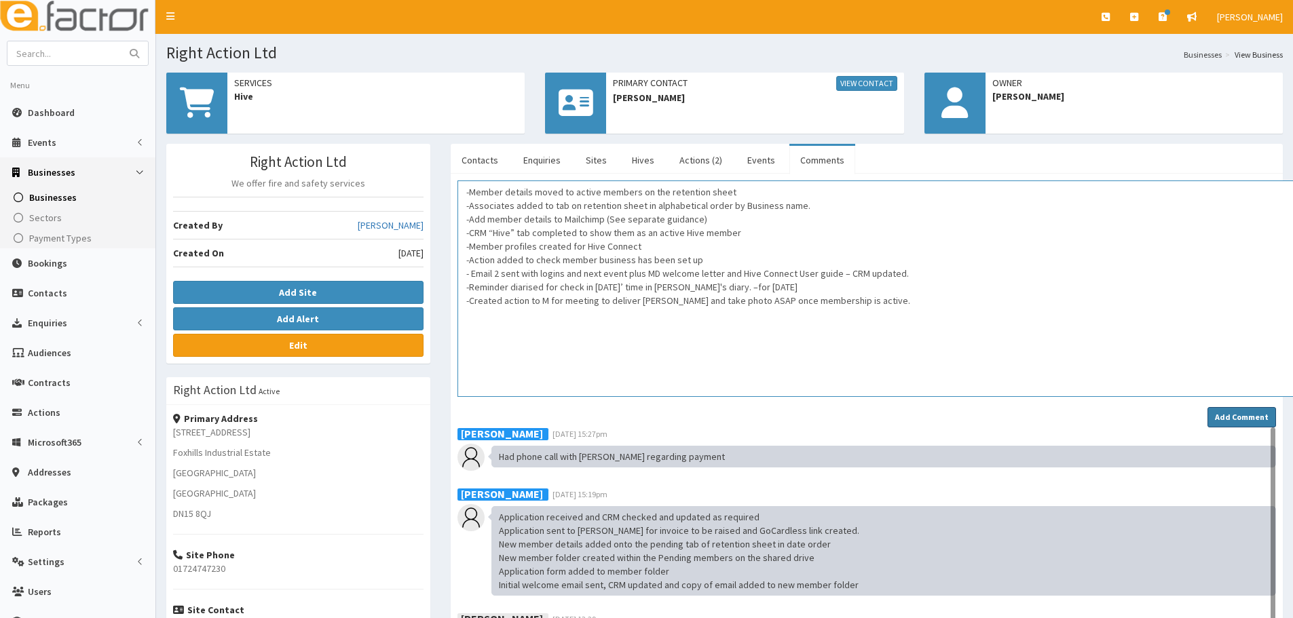
type textarea "-Member details moved to active members on the retention sheet -Associates adde…"
click at [1232, 408] on button "Add Comment" at bounding box center [1241, 417] width 69 height 20
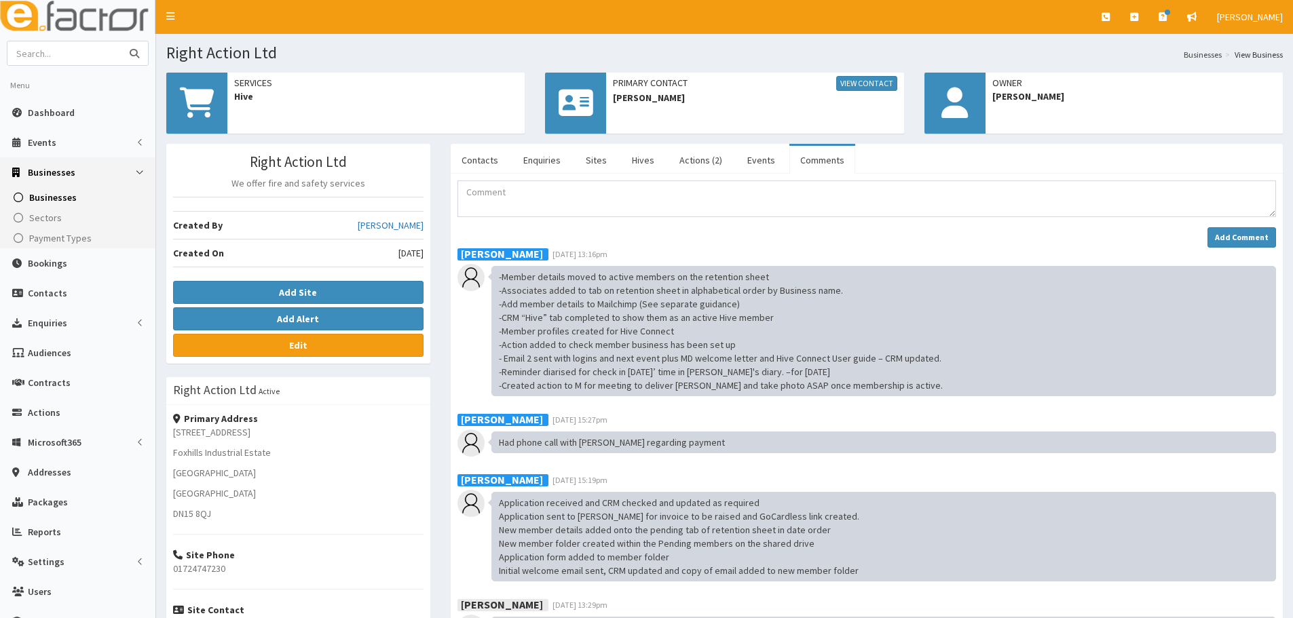
click at [45, 52] on input "text" at bounding box center [64, 53] width 114 height 24
type input "maker club"
click at [121, 41] on button "submit" at bounding box center [134, 53] width 27 height 24
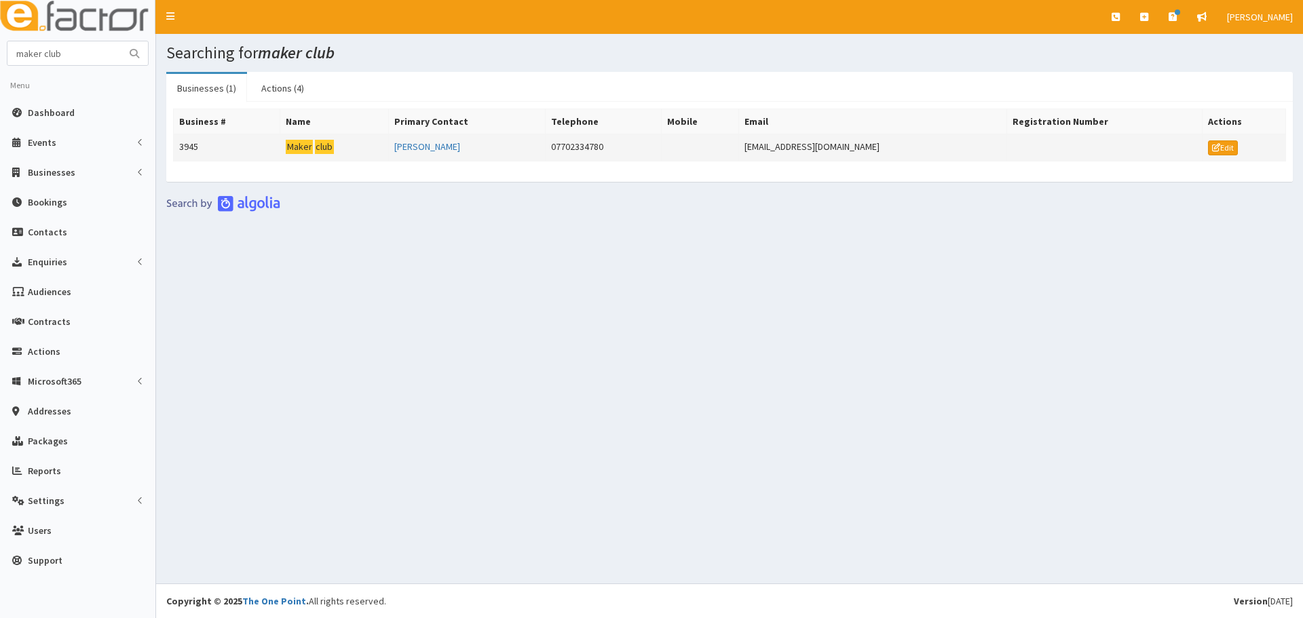
click at [279, 143] on td "3945" at bounding box center [227, 147] width 107 height 27
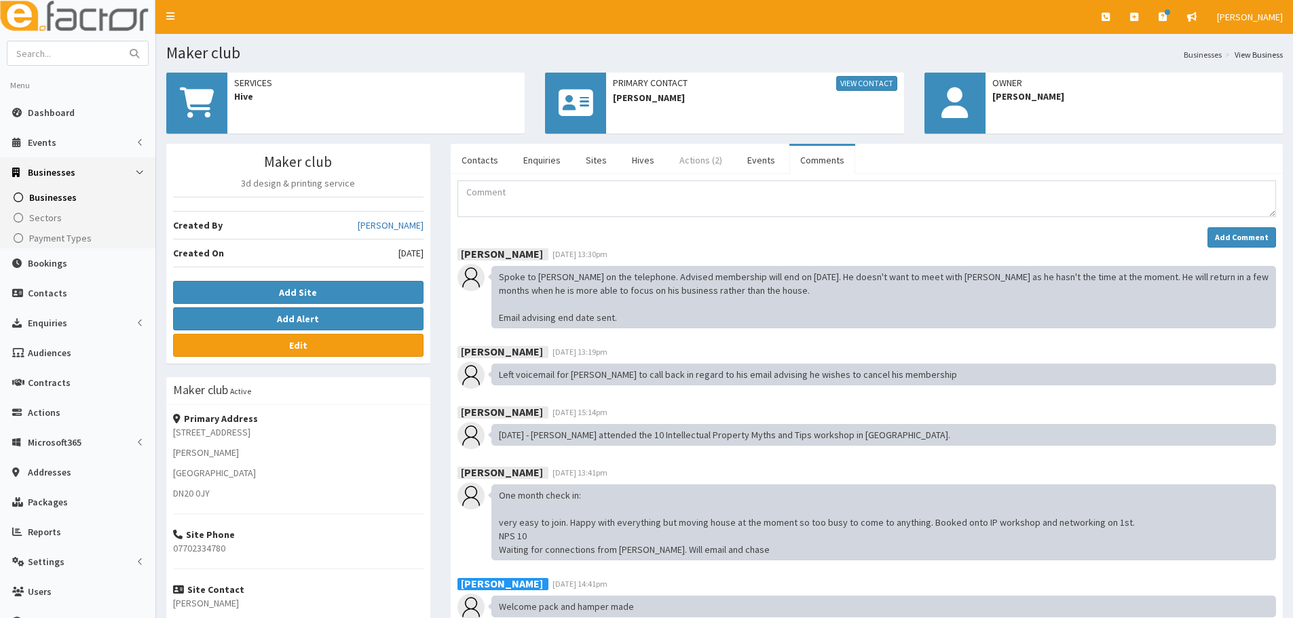
click at [689, 157] on link "Actions (2)" at bounding box center [700, 160] width 64 height 29
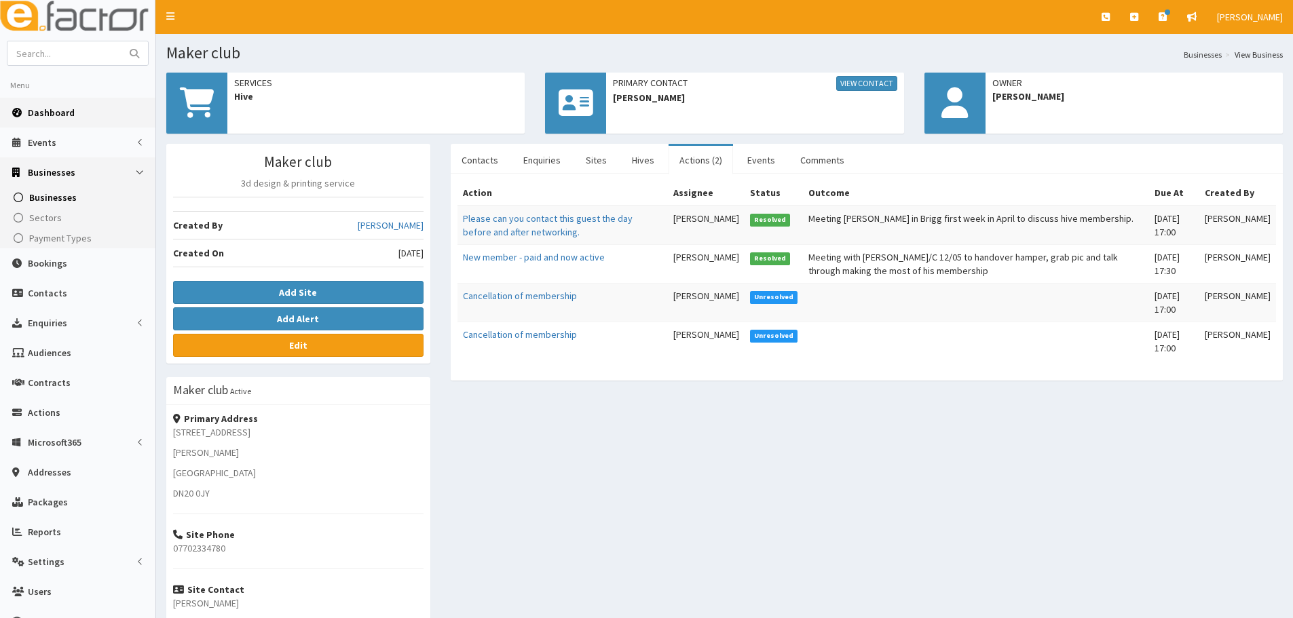
click at [62, 105] on link "Dashboard" at bounding box center [77, 113] width 155 height 30
